Goal: Navigation & Orientation: Find specific page/section

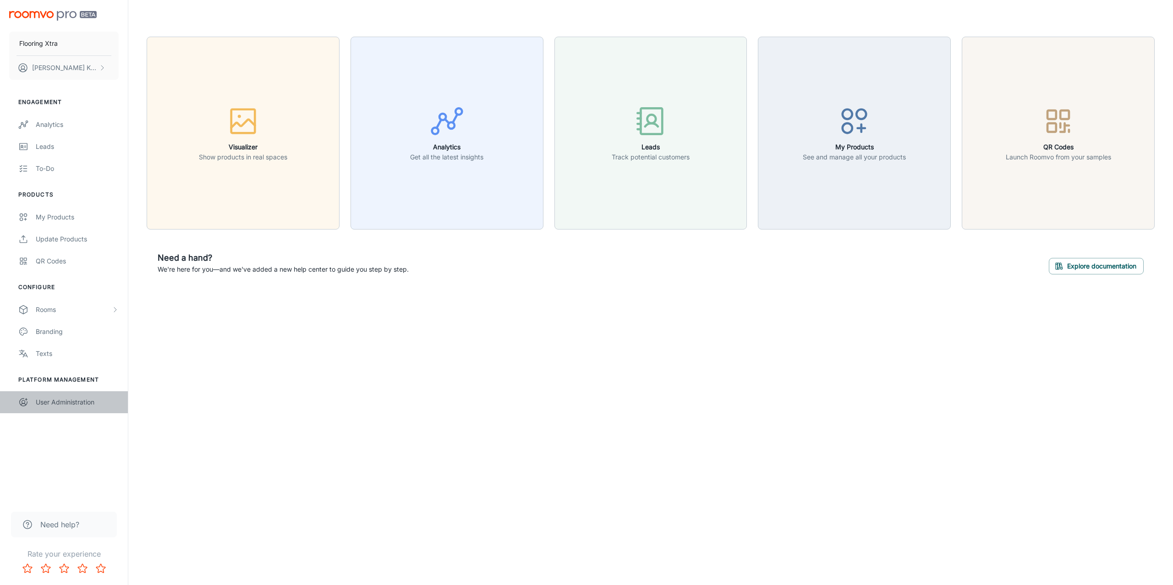
click at [67, 400] on div "User Administration" at bounding box center [77, 402] width 83 height 10
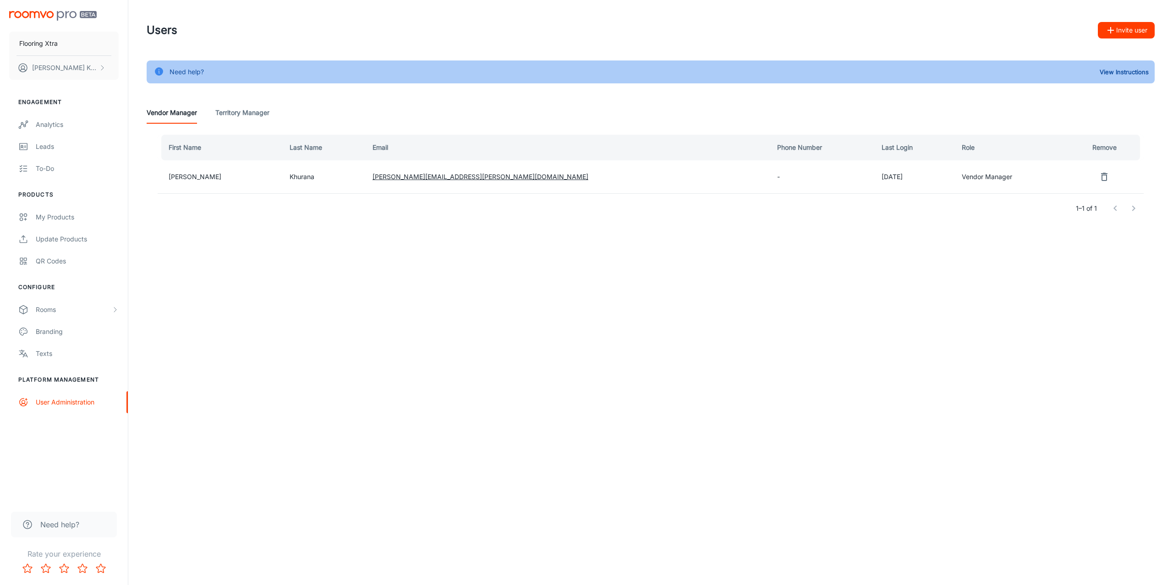
click at [1124, 33] on button "Invite user" at bounding box center [1126, 30] width 57 height 16
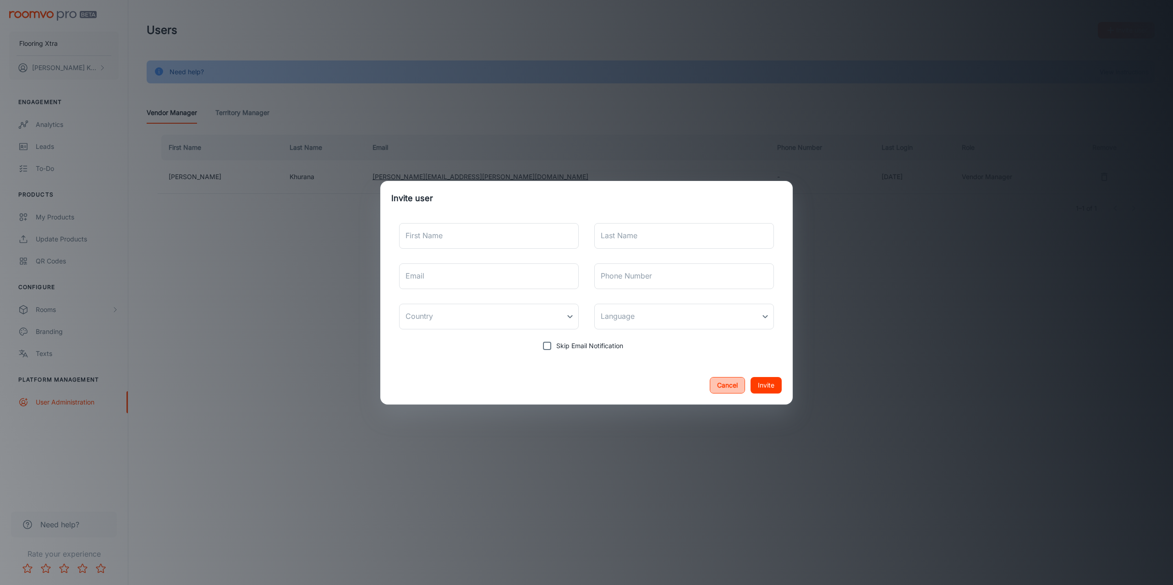
click at [716, 382] on button "Cancel" at bounding box center [727, 385] width 35 height 16
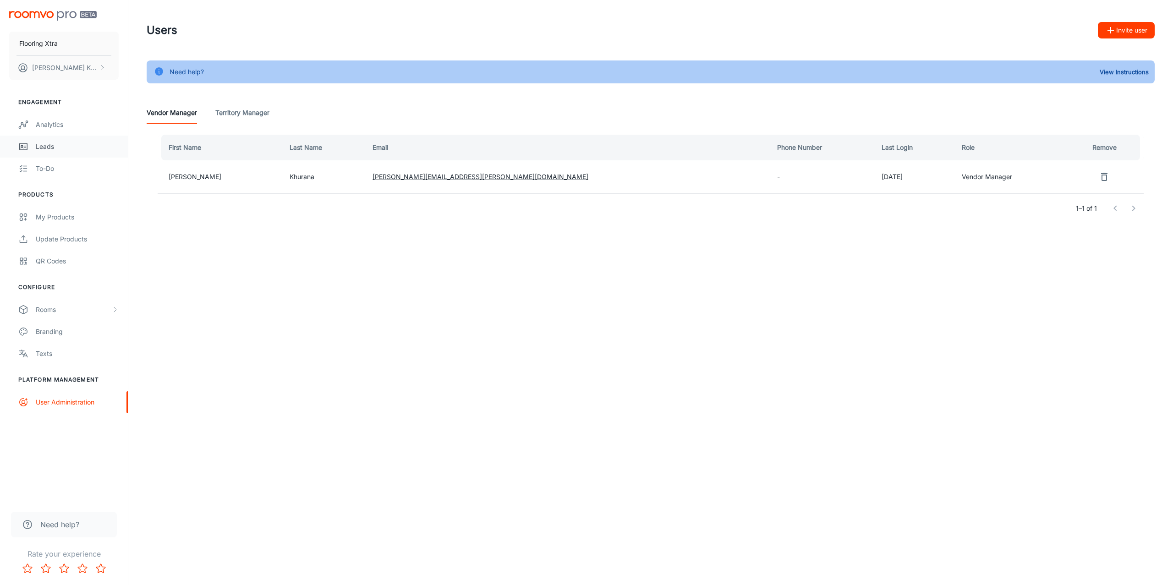
click at [56, 151] on div "Leads" at bounding box center [77, 147] width 83 height 10
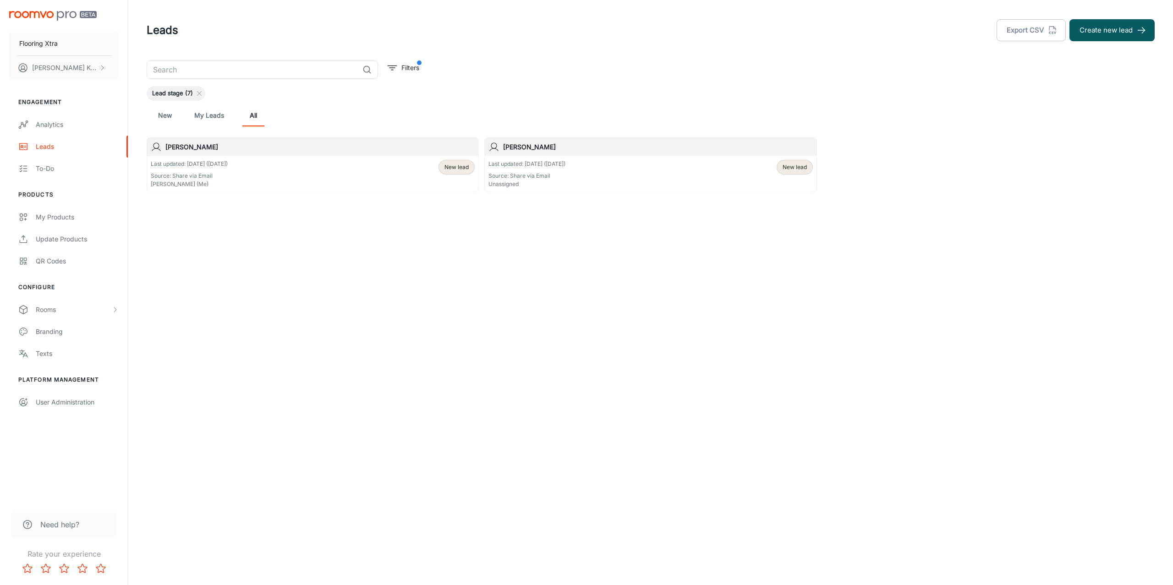
click at [214, 169] on div "Last updated: [DATE] ([DATE]) Source: Share via Email [PERSON_NAME] (Me)" at bounding box center [189, 174] width 77 height 28
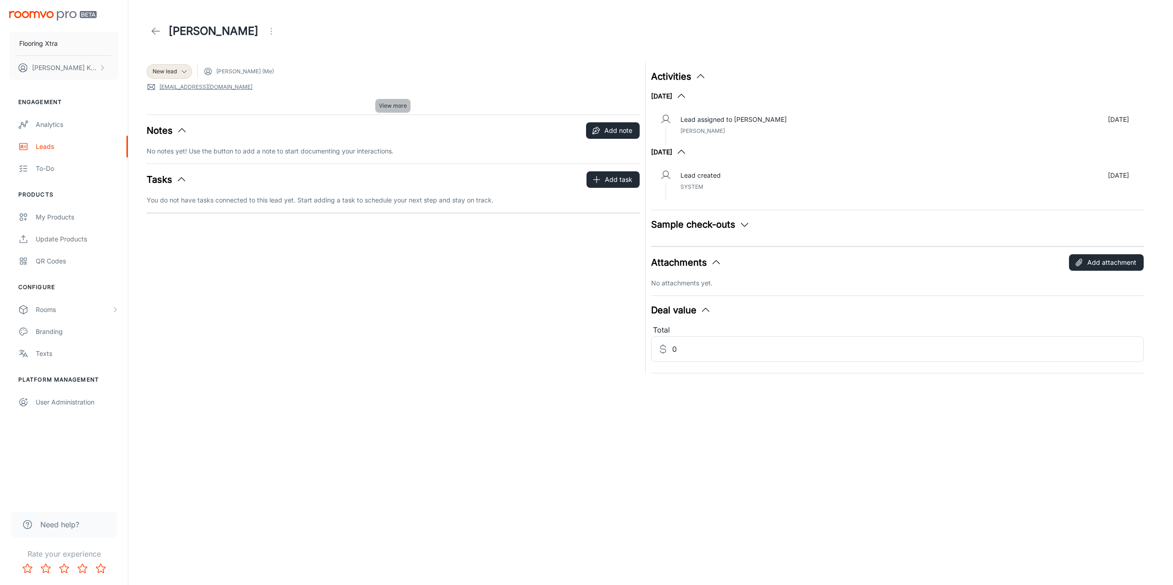
click at [404, 105] on span "View more" at bounding box center [393, 106] width 28 height 8
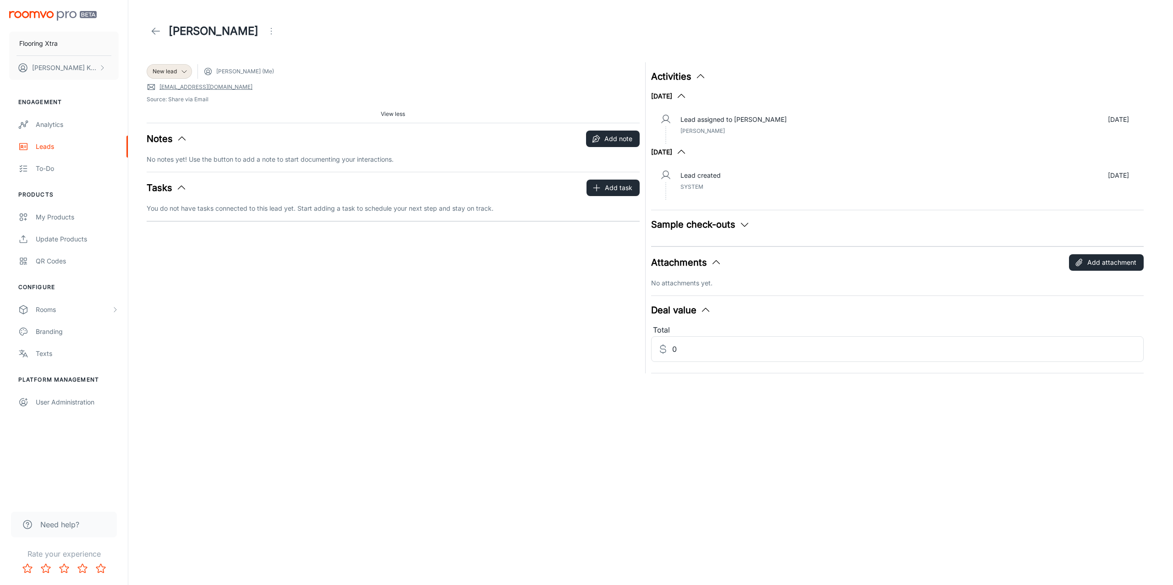
click at [148, 28] on link at bounding box center [156, 31] width 18 height 18
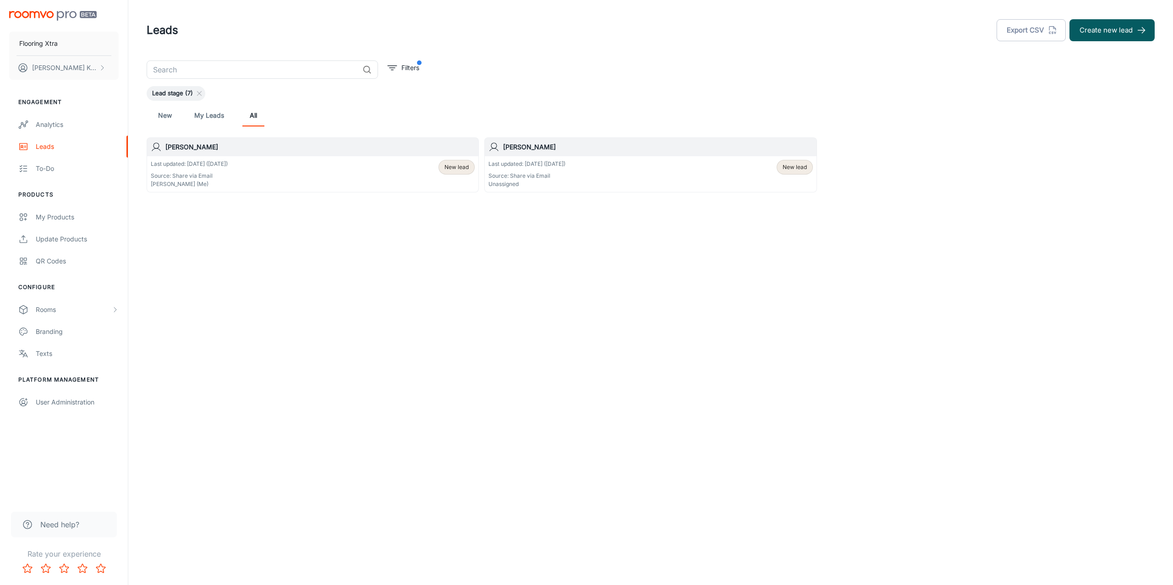
click at [403, 175] on div "Last updated: [DATE] ([DATE]) Source: Share via Email [PERSON_NAME] (Me) New le…" at bounding box center [313, 174] width 324 height 28
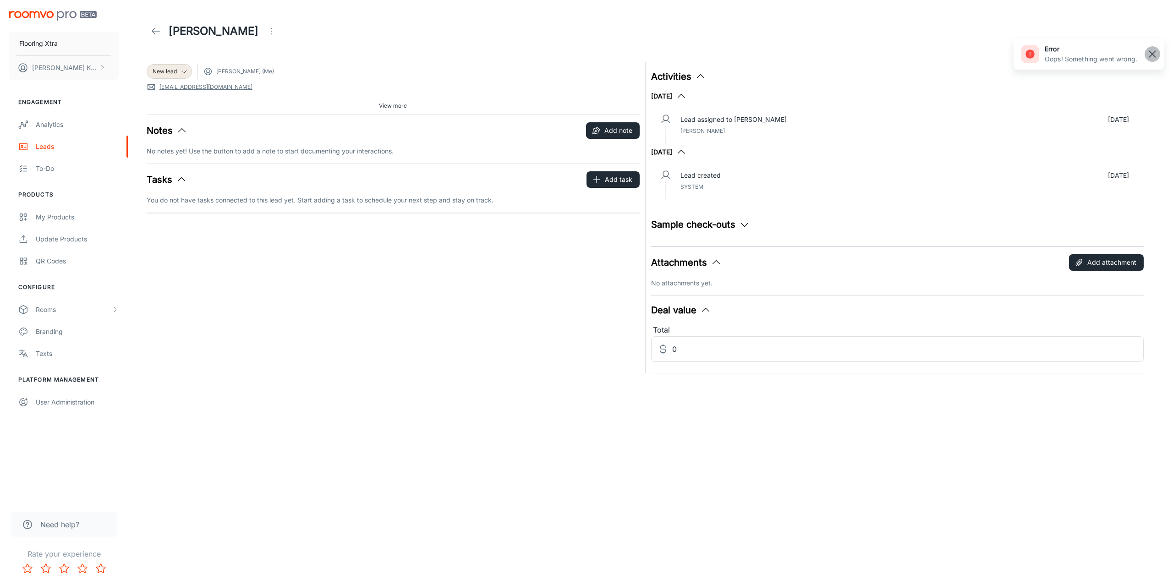
click at [1150, 51] on rect "button" at bounding box center [1152, 54] width 11 height 11
click at [57, 137] on link "Leads" at bounding box center [64, 147] width 128 height 22
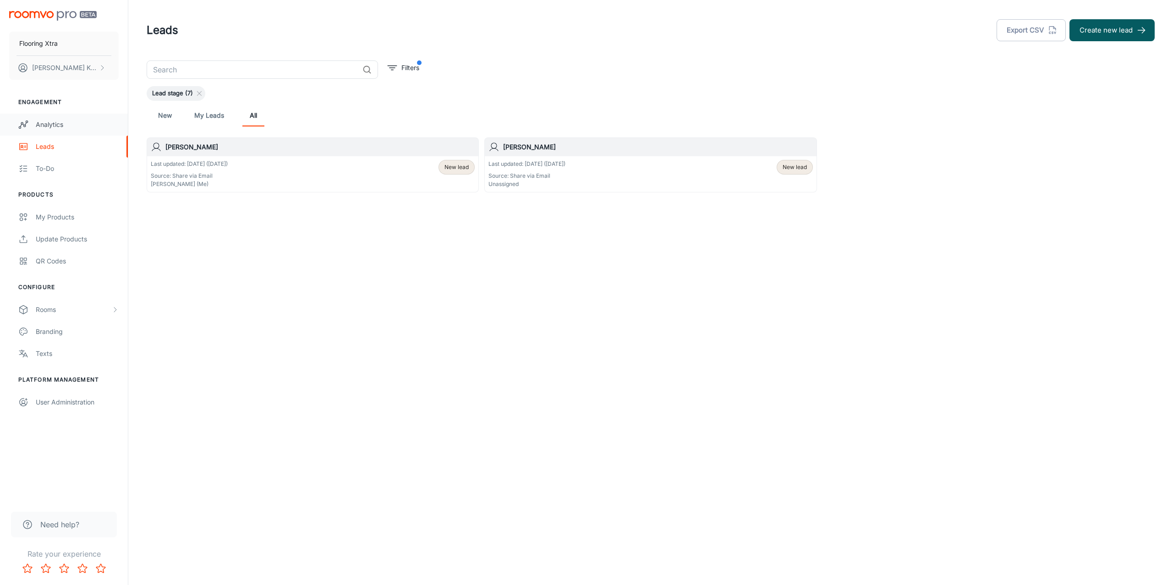
click at [45, 123] on div "Analytics" at bounding box center [77, 125] width 83 height 10
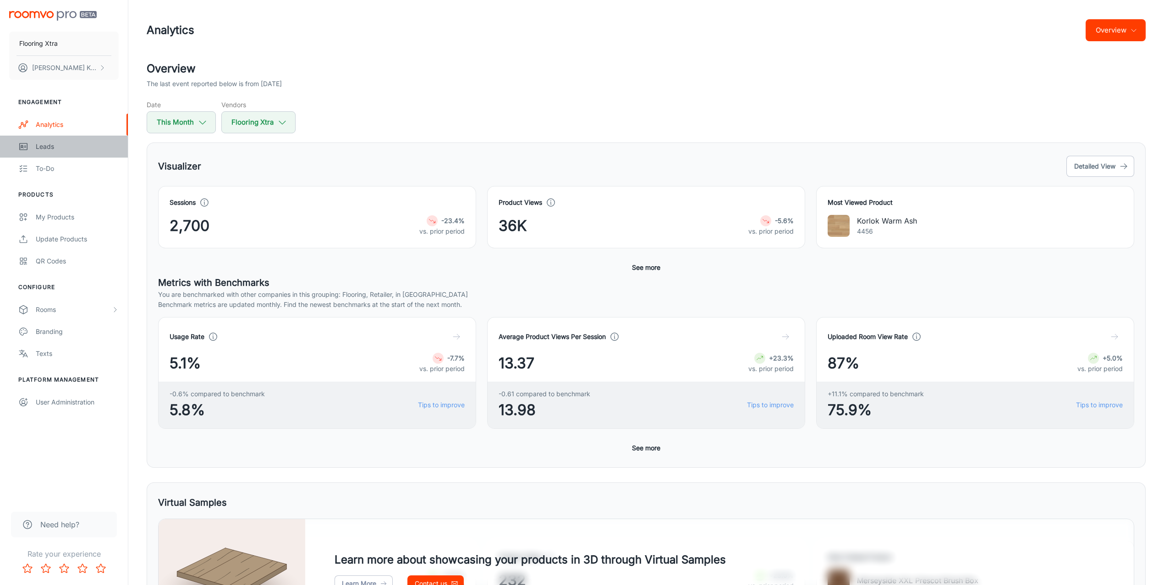
click at [51, 142] on div "Leads" at bounding box center [77, 147] width 83 height 10
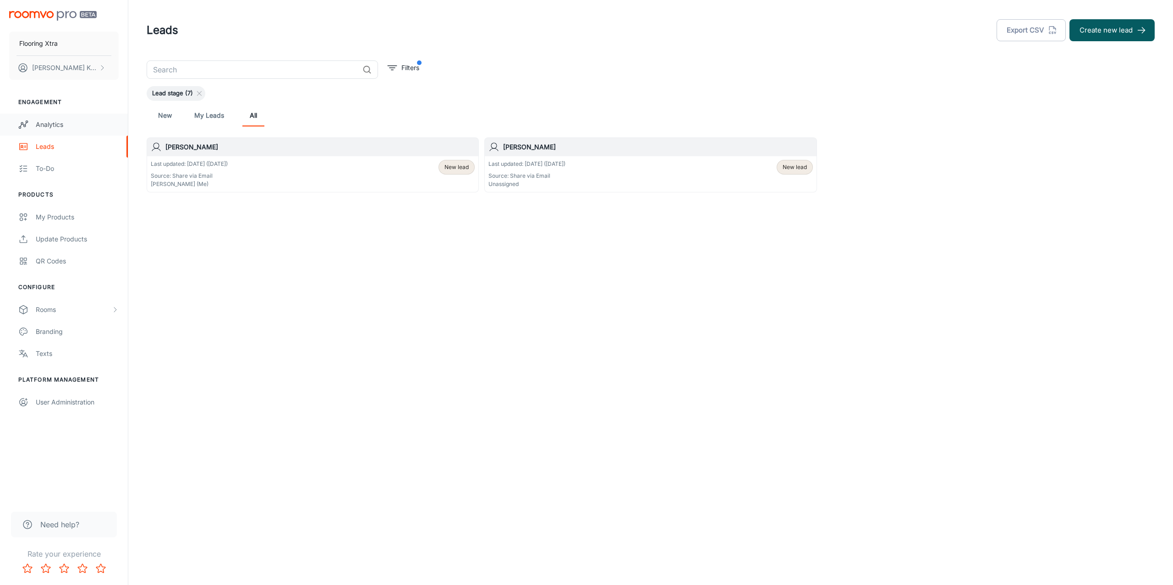
click at [45, 121] on div "Analytics" at bounding box center [77, 125] width 83 height 10
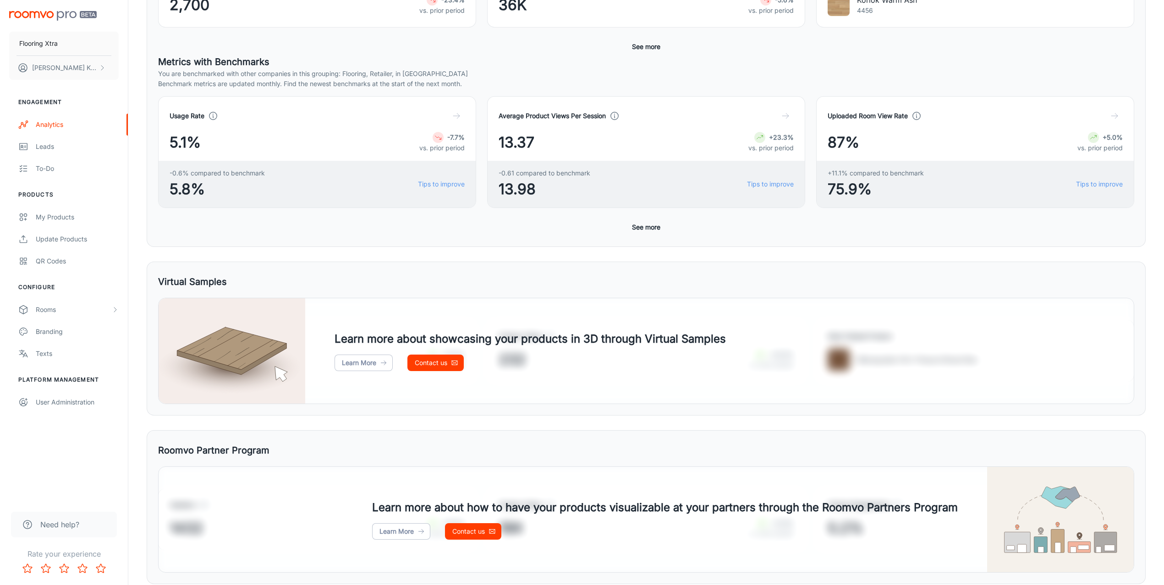
scroll to position [259, 0]
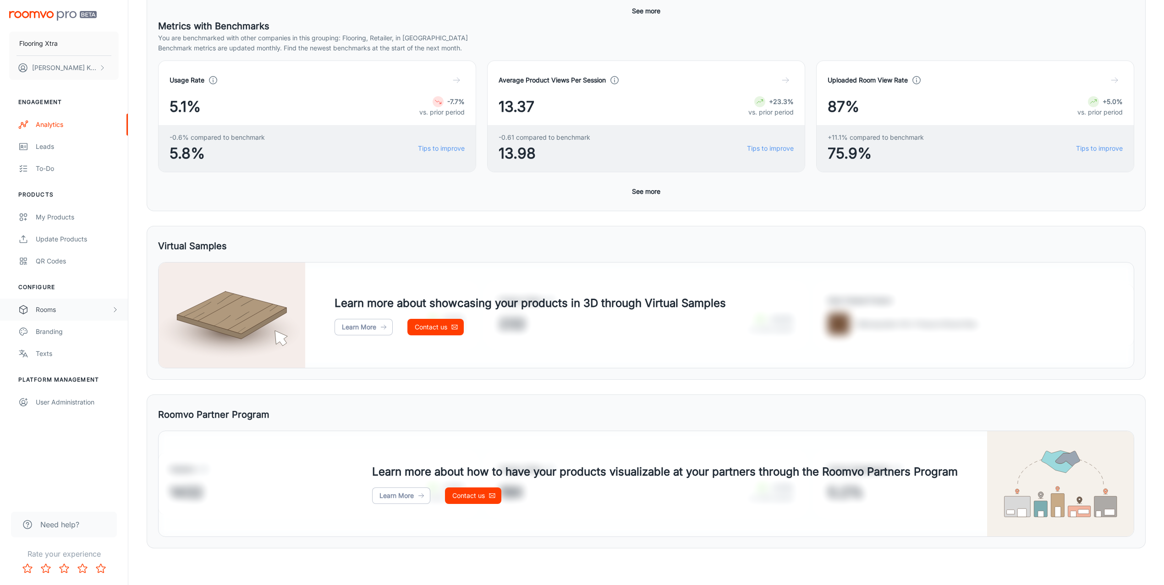
click at [66, 302] on div "Rooms" at bounding box center [64, 310] width 128 height 22
click at [65, 460] on link "User Administration" at bounding box center [64, 468] width 128 height 22
